Goal: Information Seeking & Learning: Learn about a topic

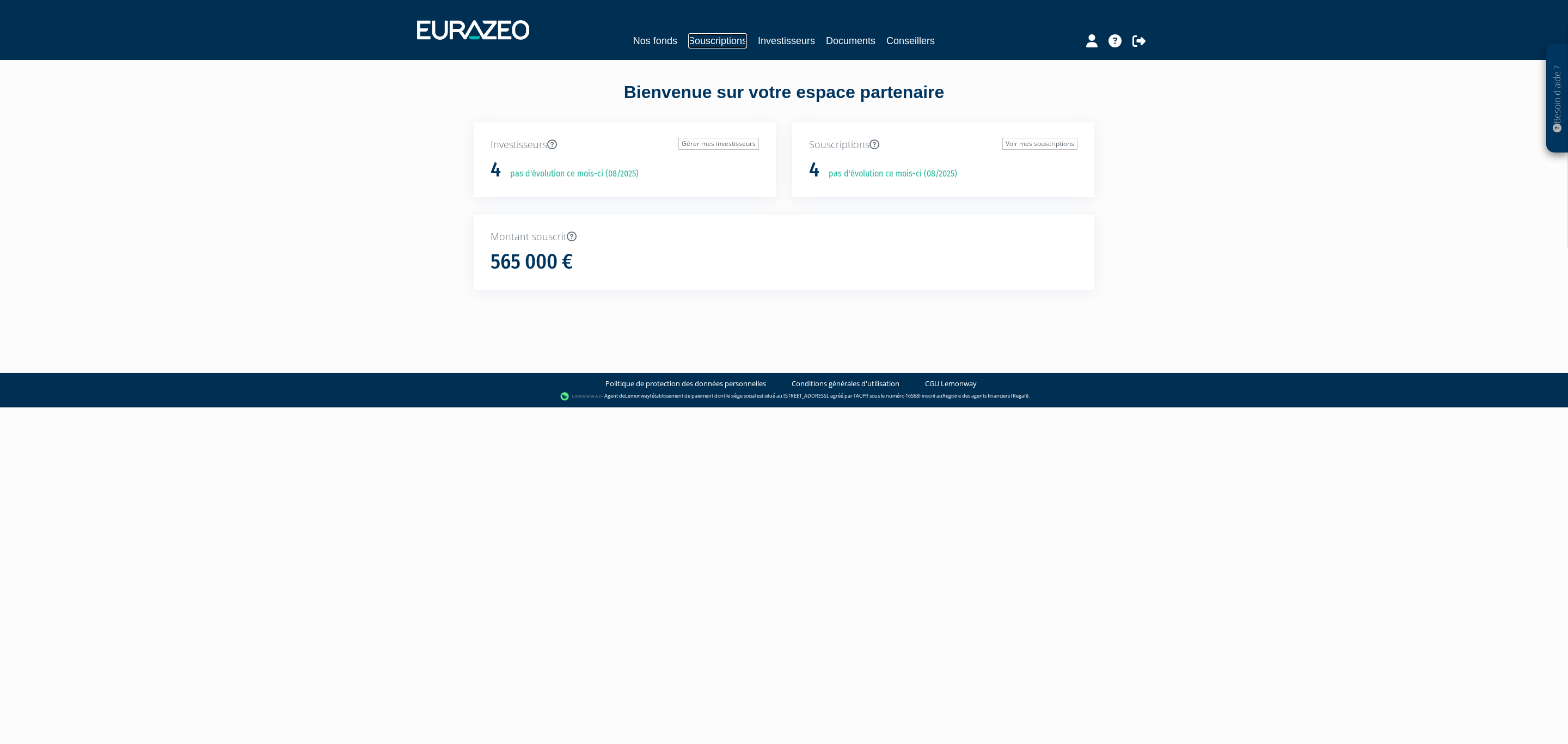
click at [693, 37] on link "Souscriptions" at bounding box center [717, 41] width 58 height 15
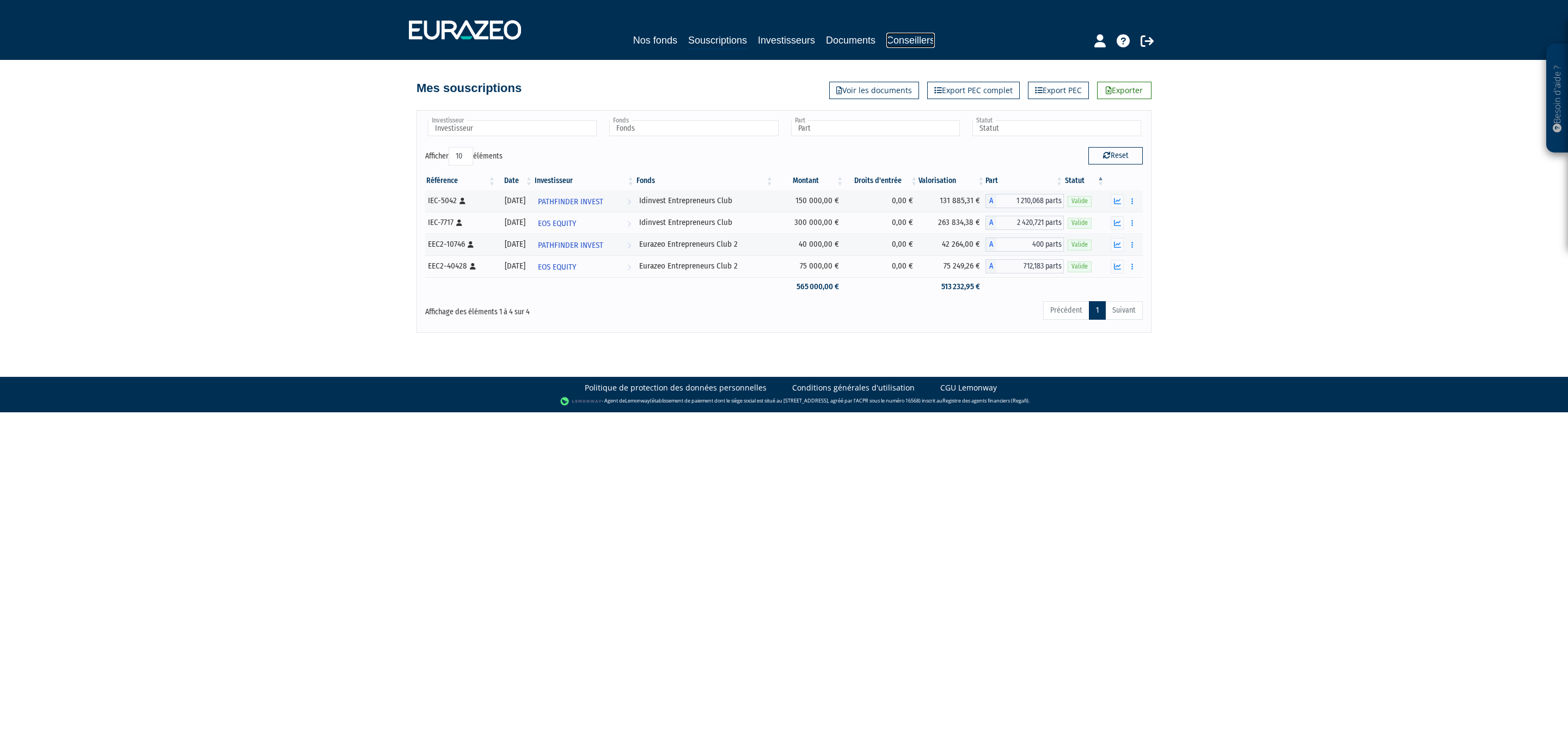
click at [907, 46] on link "Conseillers" at bounding box center [910, 40] width 48 height 15
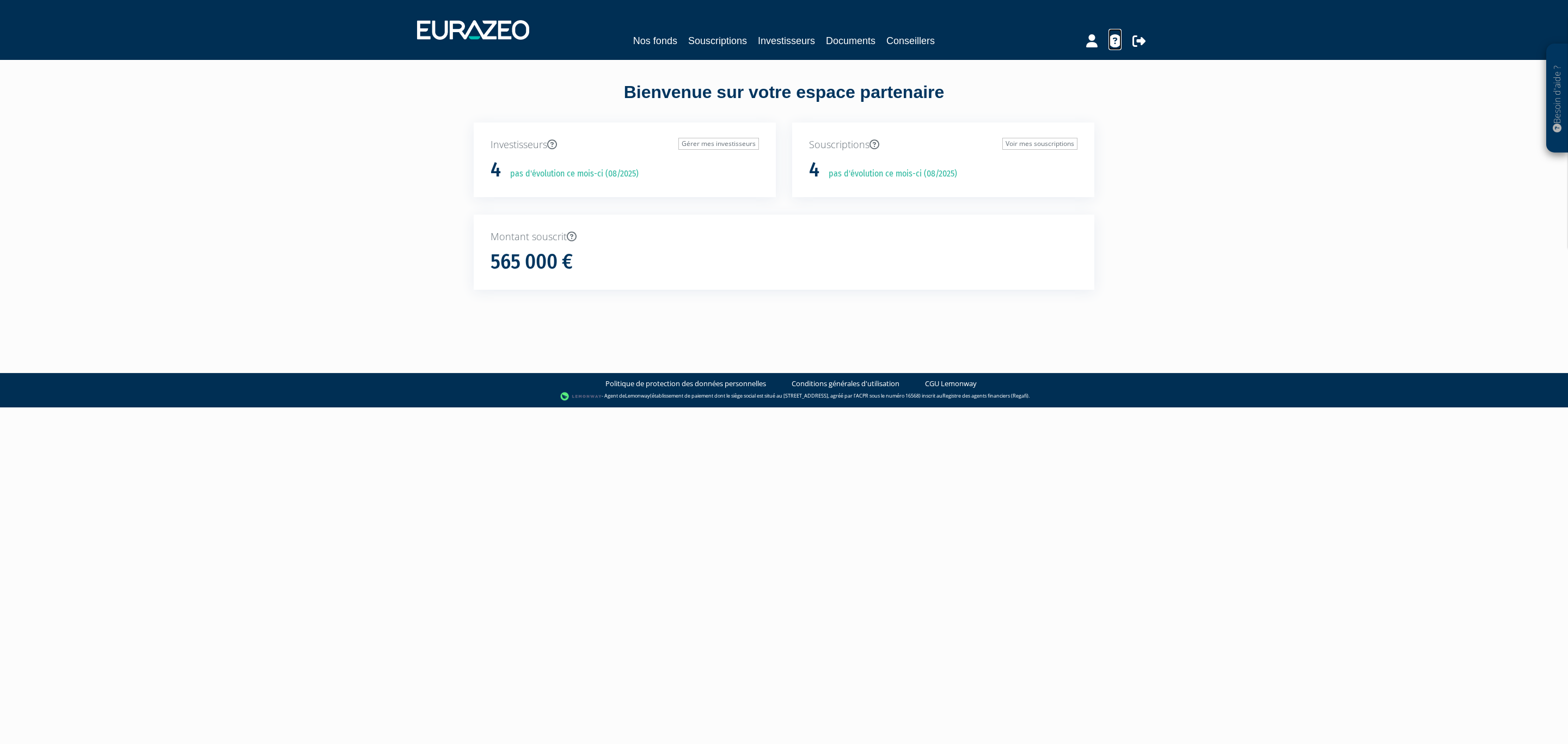
click at [1116, 34] on icon at bounding box center [1114, 40] width 13 height 13
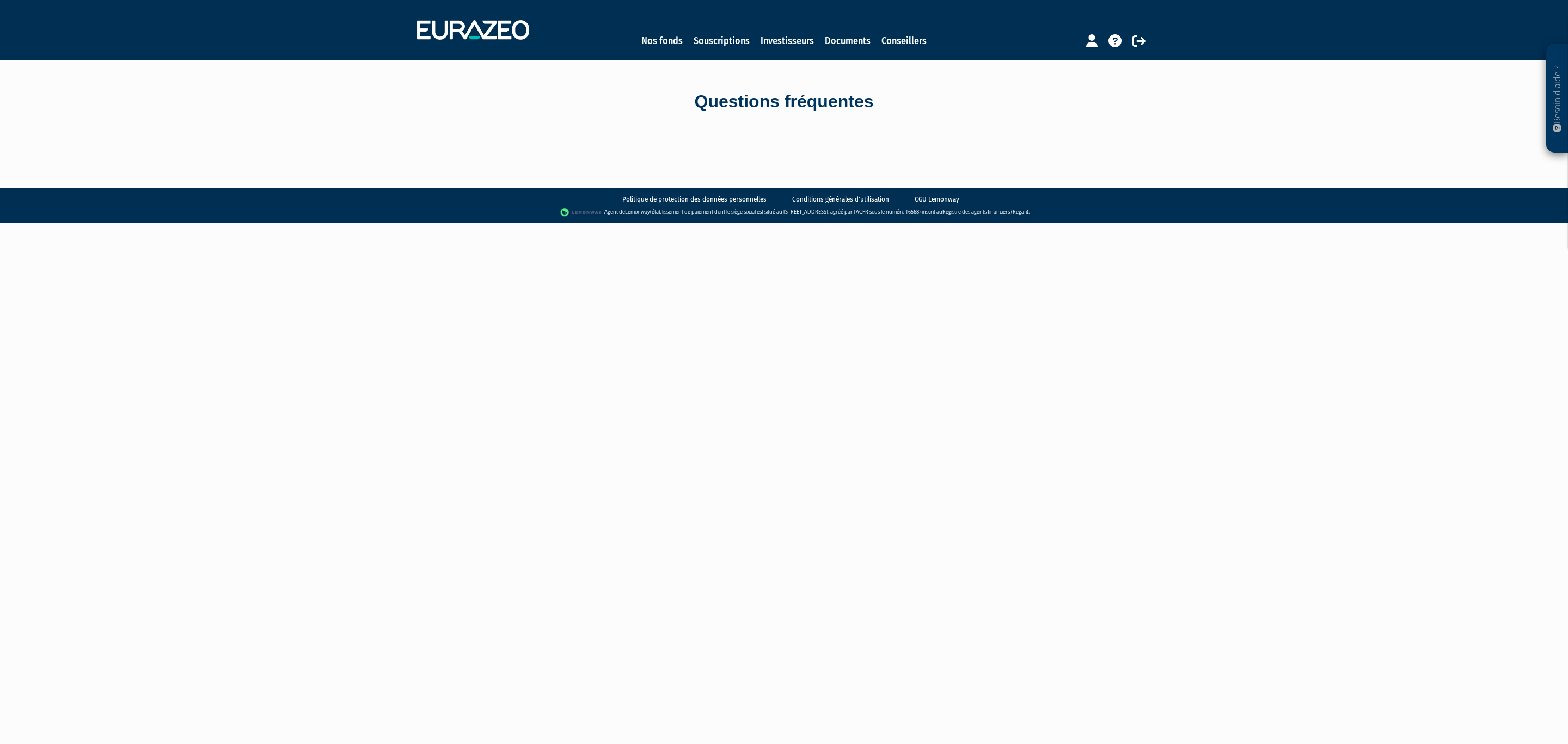
click at [781, 151] on body "Besoin d'aide ? × J'ai besoin d'aide Si vous avez une question à propos du fonc…" at bounding box center [784, 112] width 1568 height 223
drag, startPoint x: 683, startPoint y: 101, endPoint x: 927, endPoint y: 102, distance: 244.0
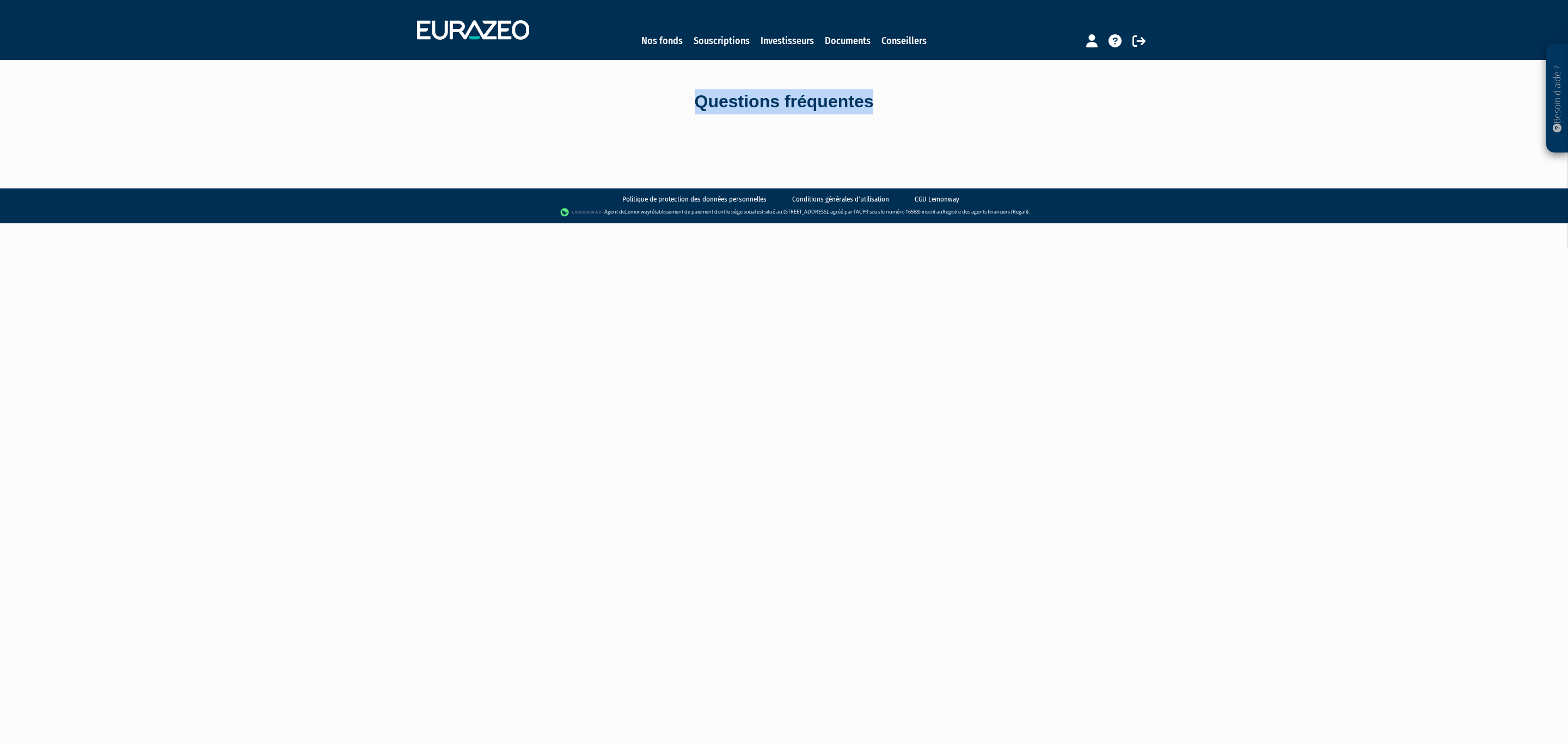
click at [927, 102] on div "Questions fréquentes" at bounding box center [784, 101] width 621 height 25
click at [936, 109] on div "Questions fréquentes" at bounding box center [784, 101] width 621 height 25
